Goal: Information Seeking & Learning: Learn about a topic

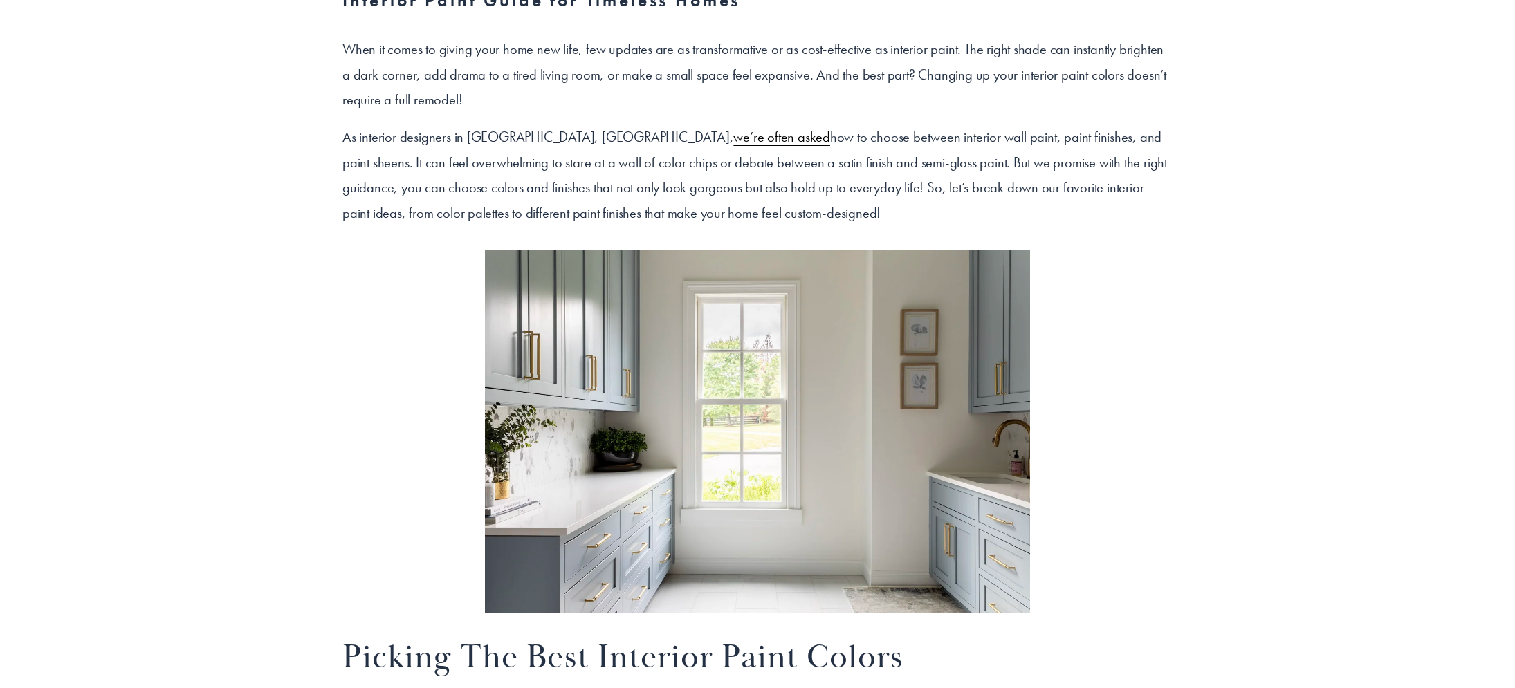
scroll to position [811, 0]
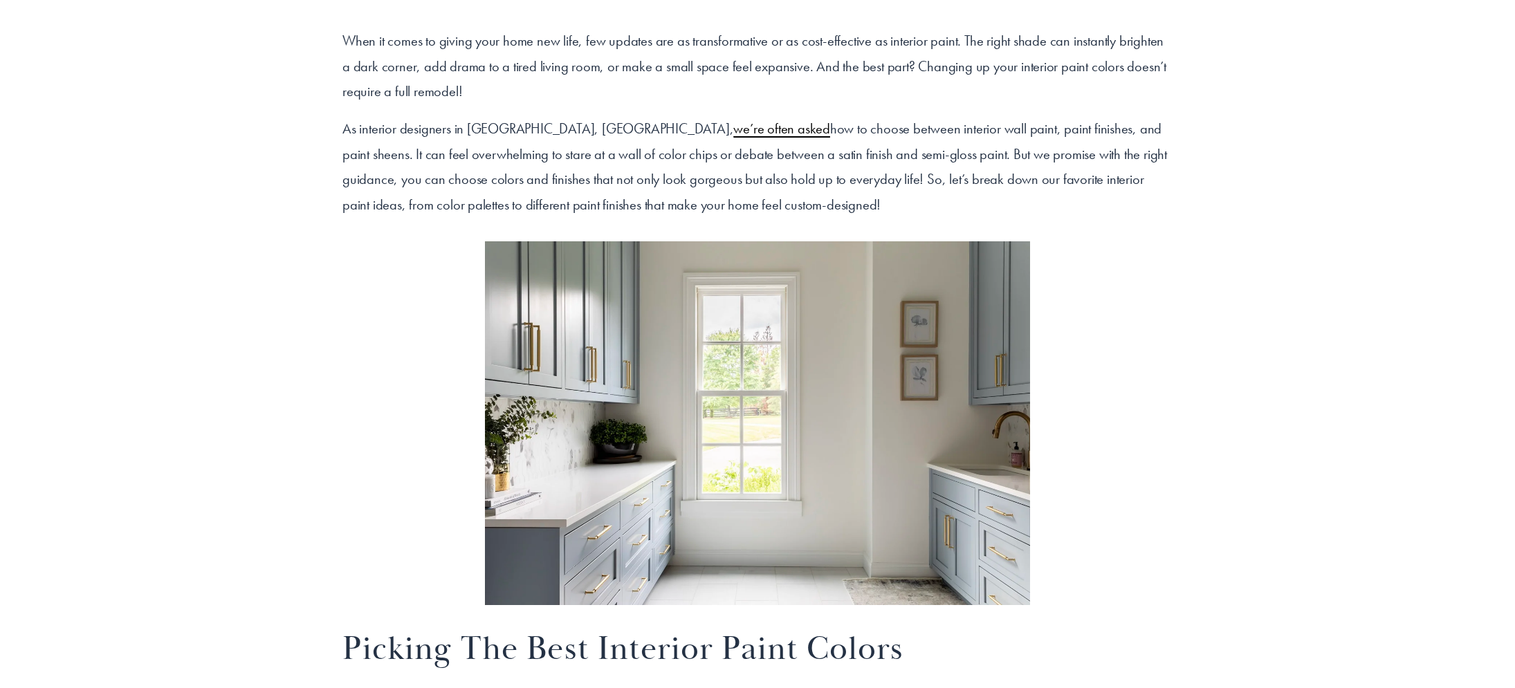
click at [733, 127] on span "we’re often asked" at bounding box center [781, 129] width 97 height 18
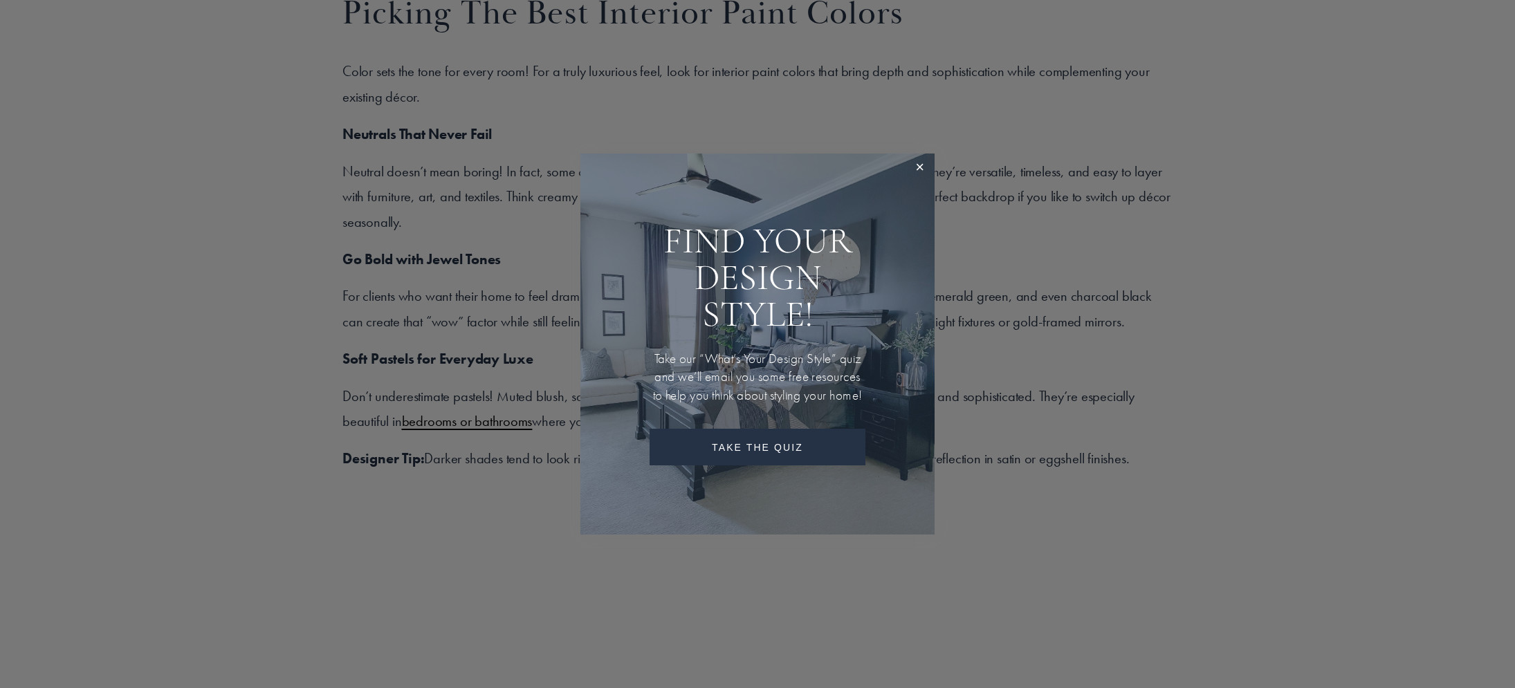
scroll to position [1452, 0]
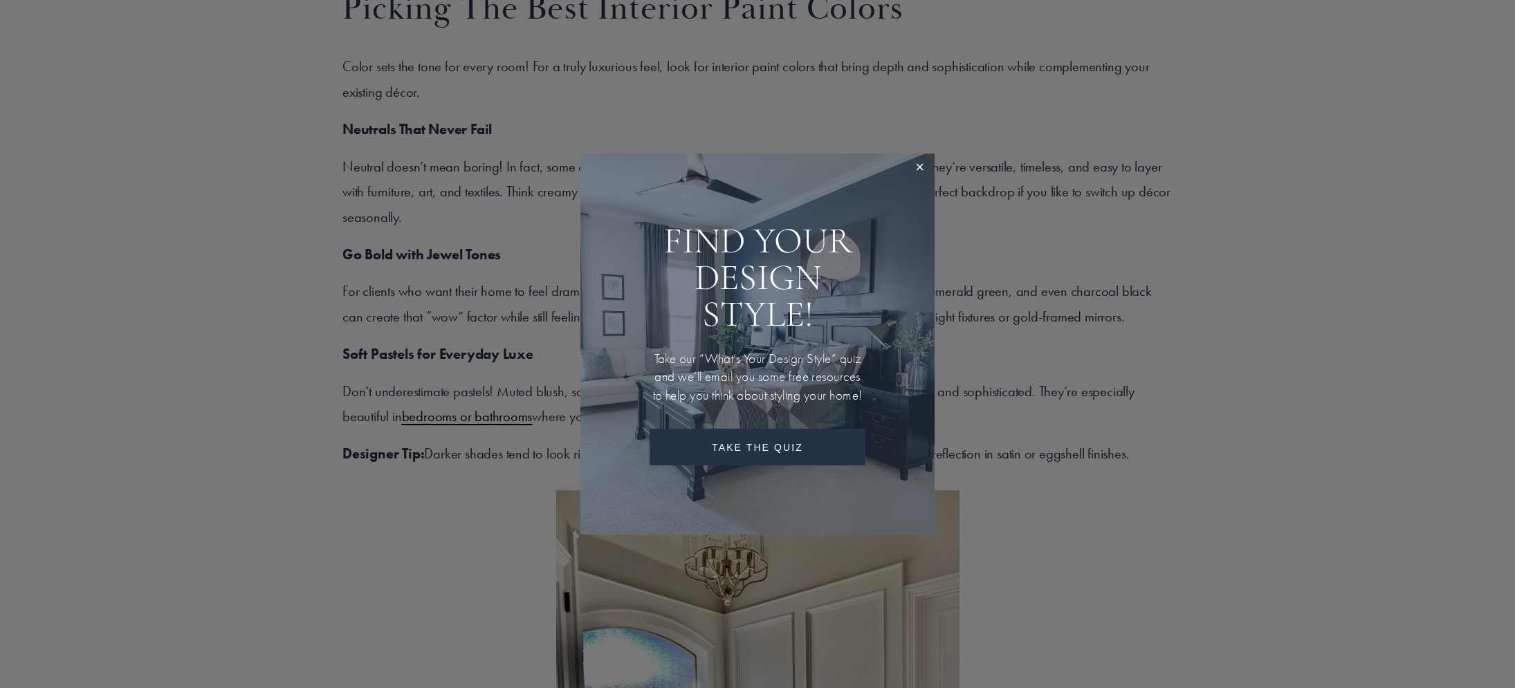
drag, startPoint x: 919, startPoint y: 160, endPoint x: 780, endPoint y: 203, distance: 145.5
click at [919, 160] on link "Close" at bounding box center [920, 169] width 26 height 26
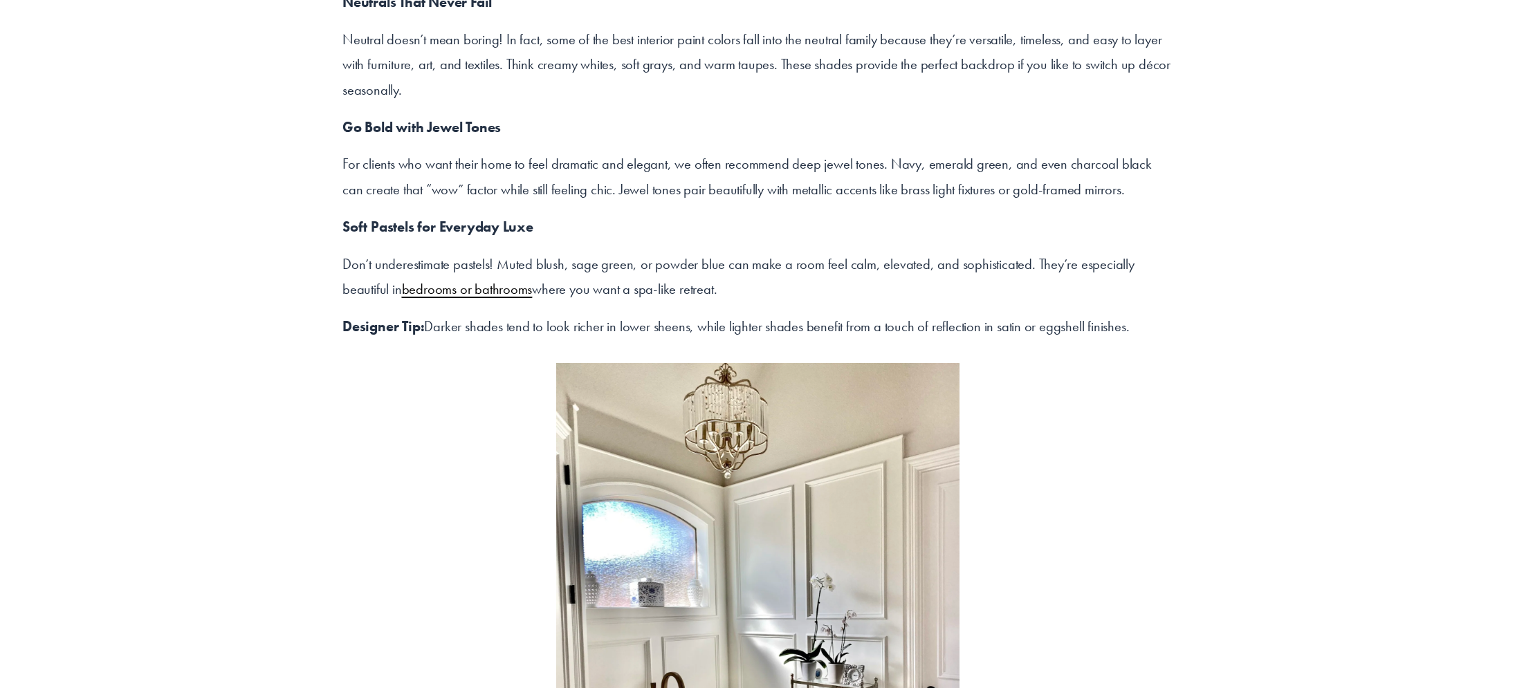
scroll to position [1580, 0]
click at [402, 288] on span "bedrooms or bathrooms" at bounding box center [467, 288] width 131 height 18
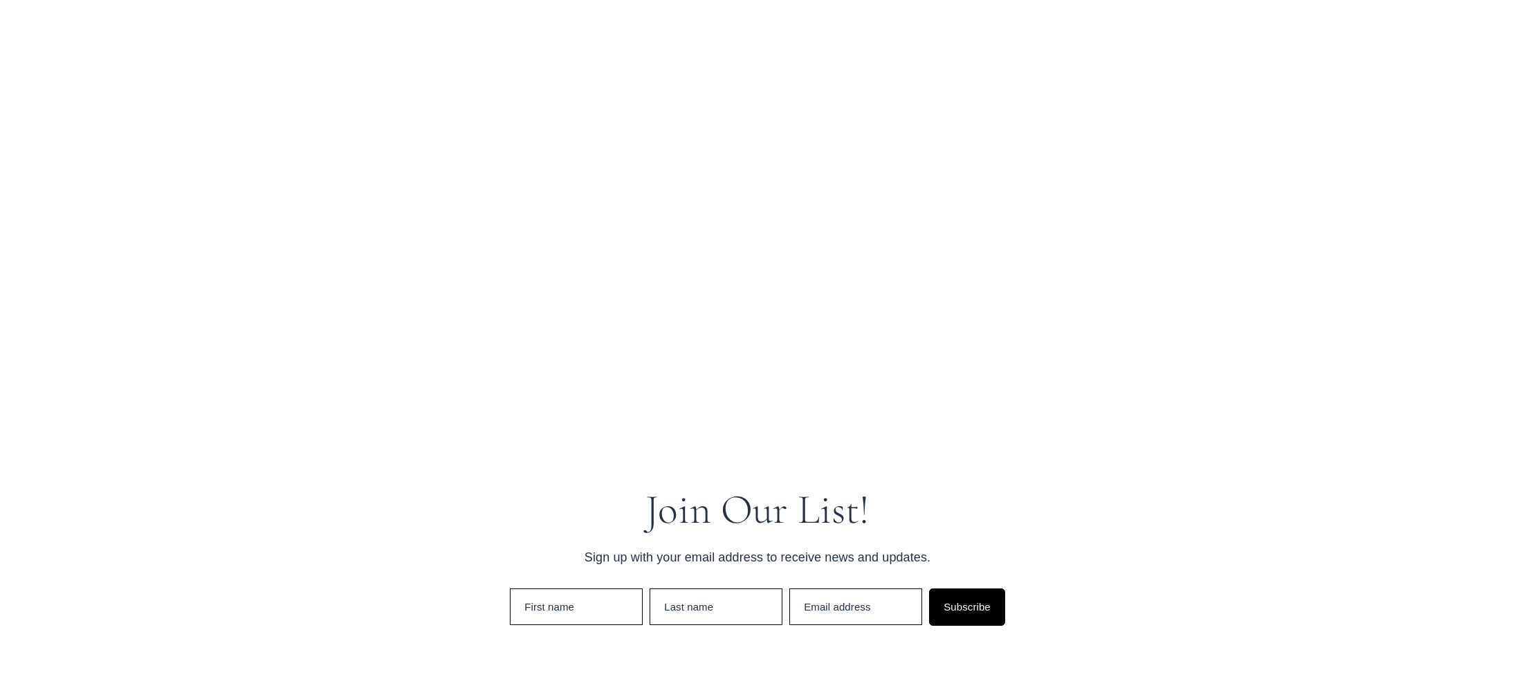
scroll to position [6286, 0]
